Goal: Task Accomplishment & Management: Manage account settings

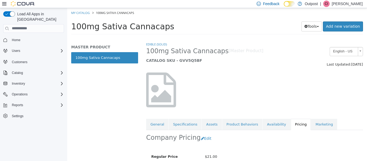
click at [3, 3] on icon at bounding box center [4, 3] width 4 height 3
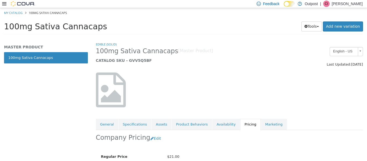
click at [3, 3] on icon at bounding box center [4, 4] width 4 height 4
